Goal: Information Seeking & Learning: Understand process/instructions

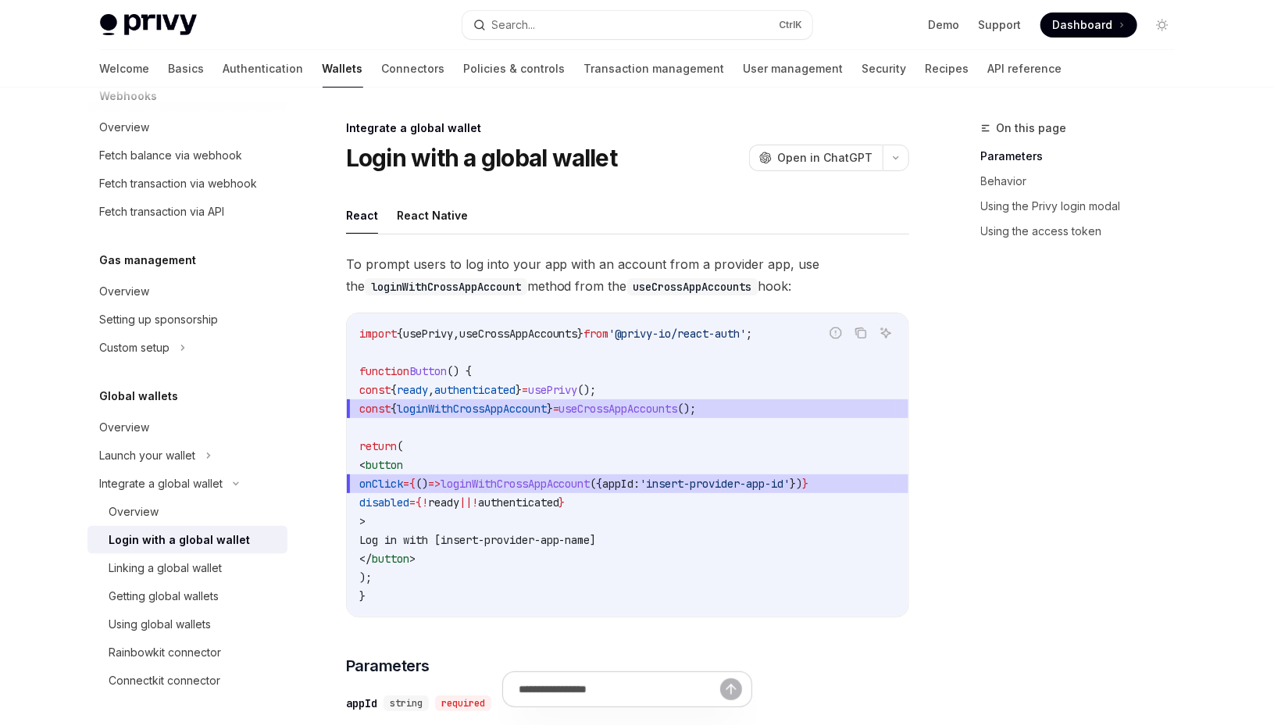
click at [962, 312] on div "On this page Parameters Behavior Using the Privy login modal Using the access t…" at bounding box center [1068, 422] width 237 height 607
click at [747, 402] on span "const { loginWithCrossAppAccount } = useCrossAppAccounts ();" at bounding box center [627, 408] width 537 height 19
drag, startPoint x: 747, startPoint y: 404, endPoint x: 369, endPoint y: 409, distance: 378.0
click at [369, 409] on span "const { loginWithCrossAppAccount } = useCrossAppAccounts ();" at bounding box center [627, 408] width 537 height 19
copy span "const { loginWithCrossAppAccount } = useCrossAppAccounts ();"
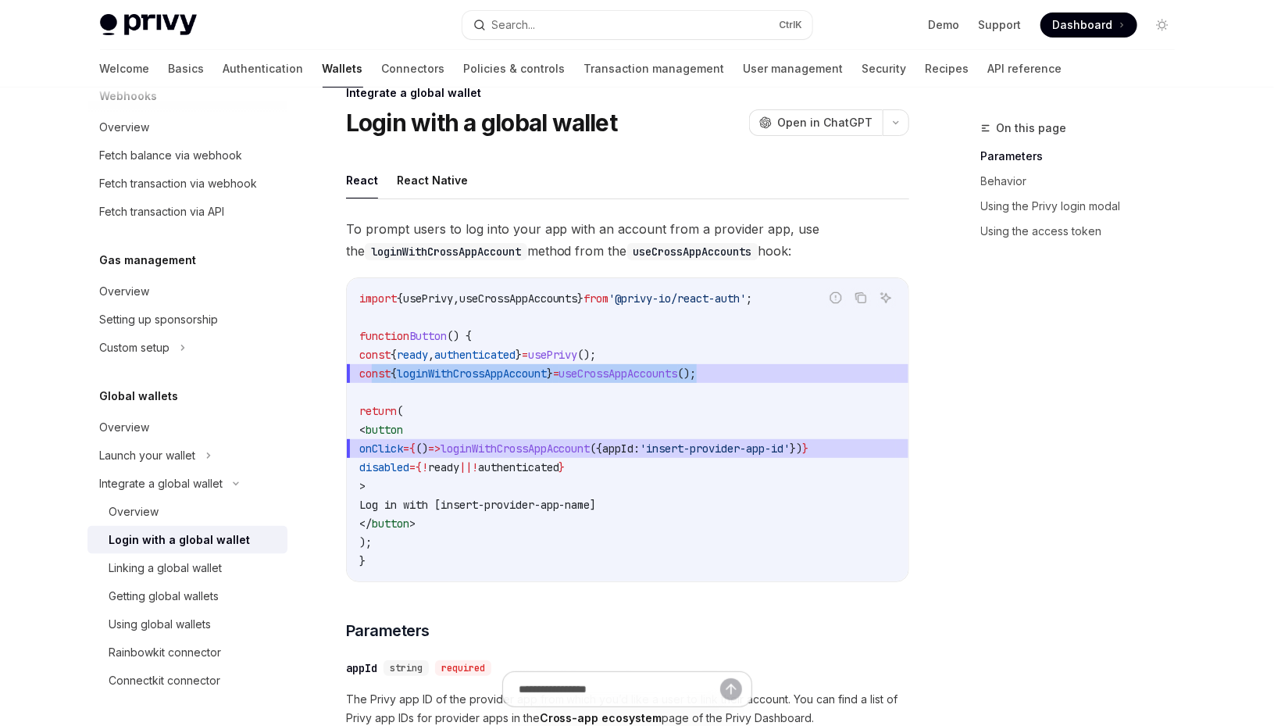
scroll to position [26, 0]
